Goal: Information Seeking & Learning: Learn about a topic

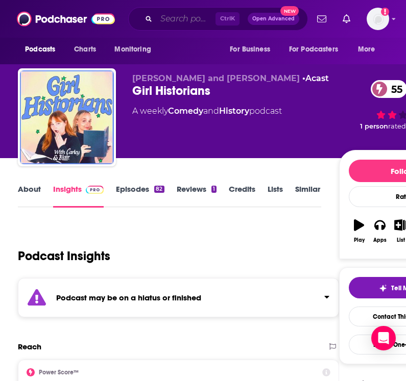
click at [165, 23] on input "Search podcasts, credits, & more..." at bounding box center [185, 19] width 59 height 16
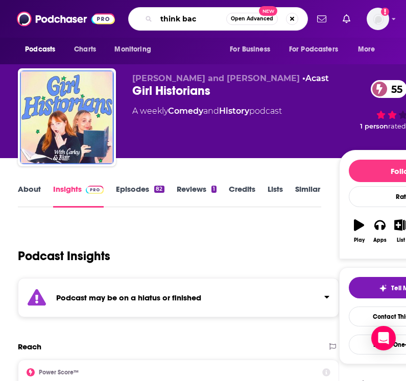
type input "think back"
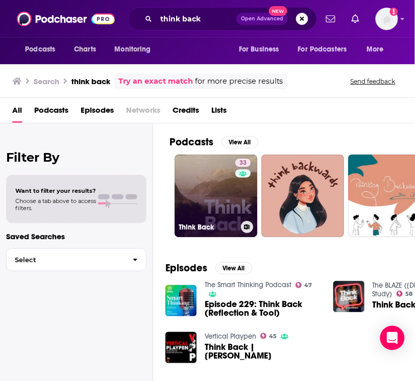
click at [203, 206] on link "33 Think Back" at bounding box center [215, 196] width 83 height 83
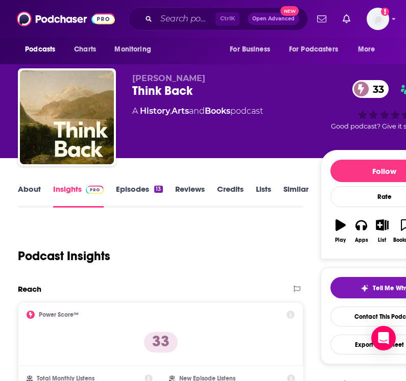
click at [391, 155] on div "Follow Rate Play Apps List Bookmark Share" at bounding box center [384, 204] width 128 height 109
